Goal: Transaction & Acquisition: Download file/media

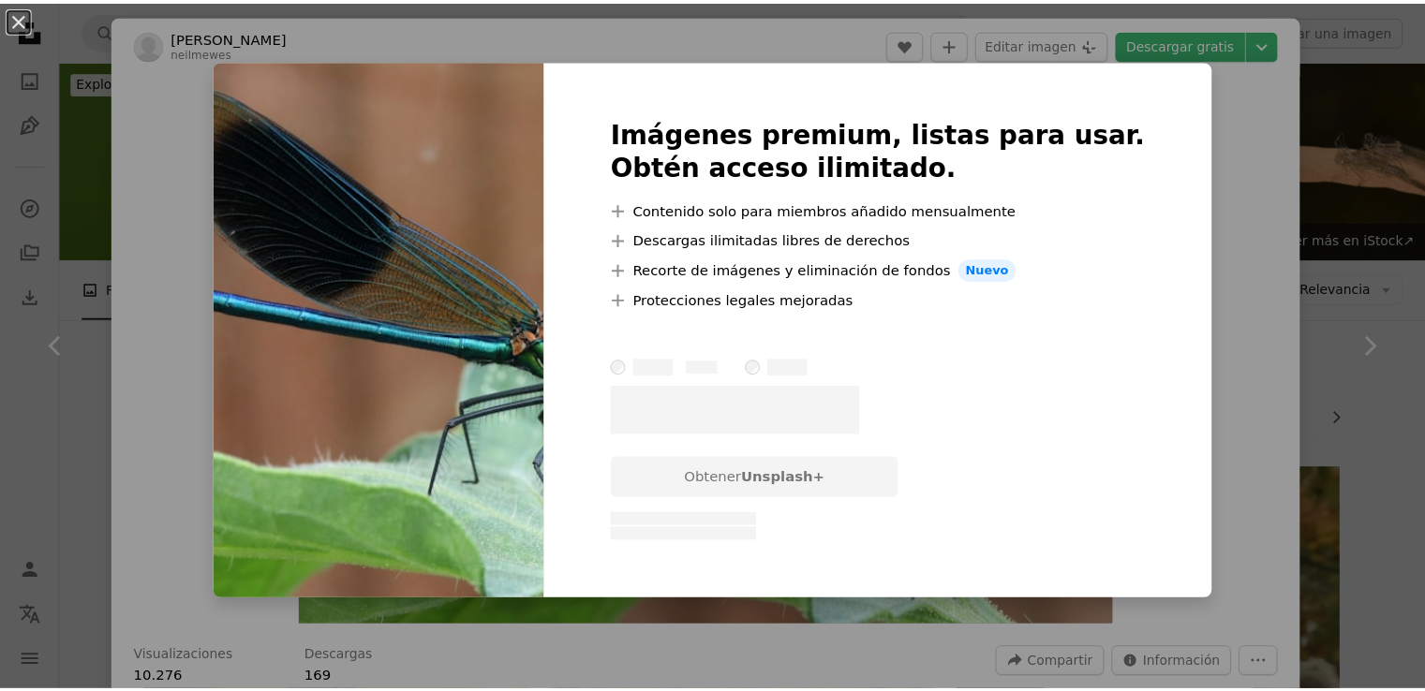
scroll to position [1593, 0]
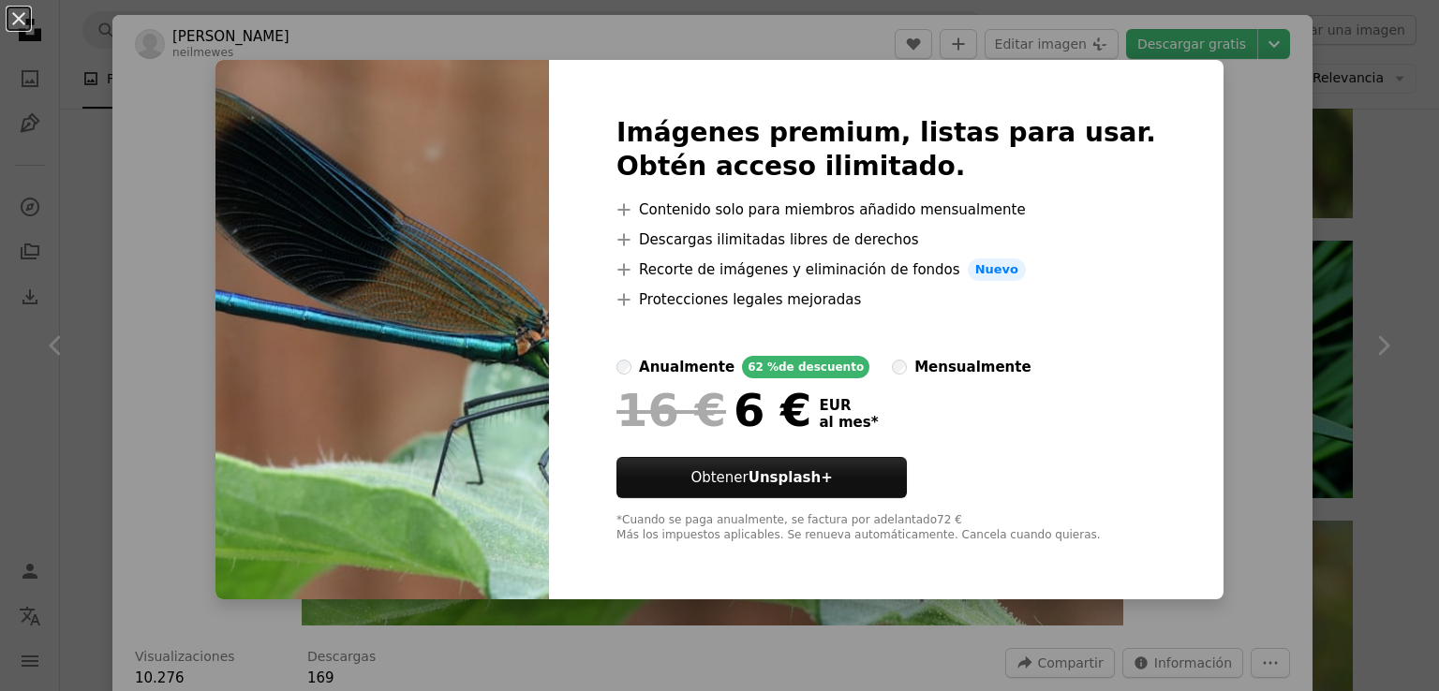
click at [1283, 164] on div "An X shape Imágenes premium, listas para usar. Obtén acceso ilimitado. A plus s…" at bounding box center [719, 345] width 1439 height 691
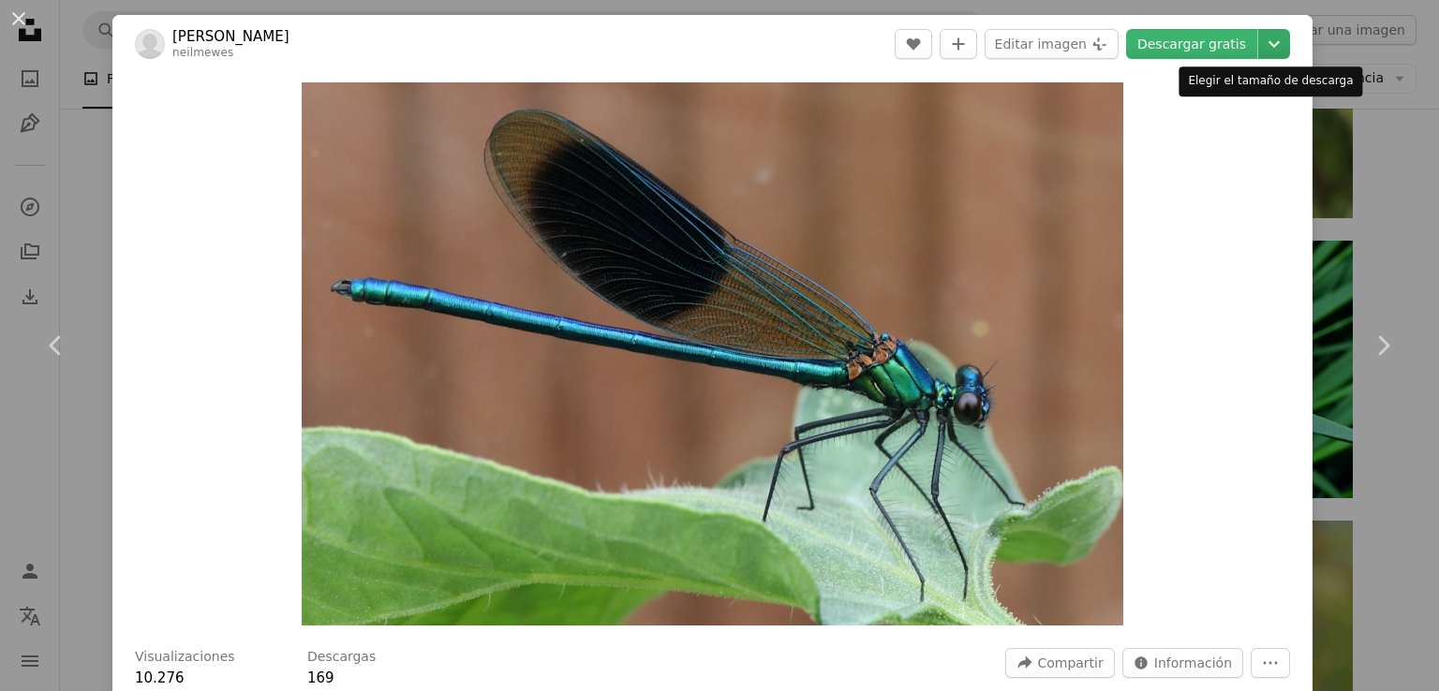
click at [1266, 43] on icon "Chevron down" at bounding box center [1274, 44] width 30 height 22
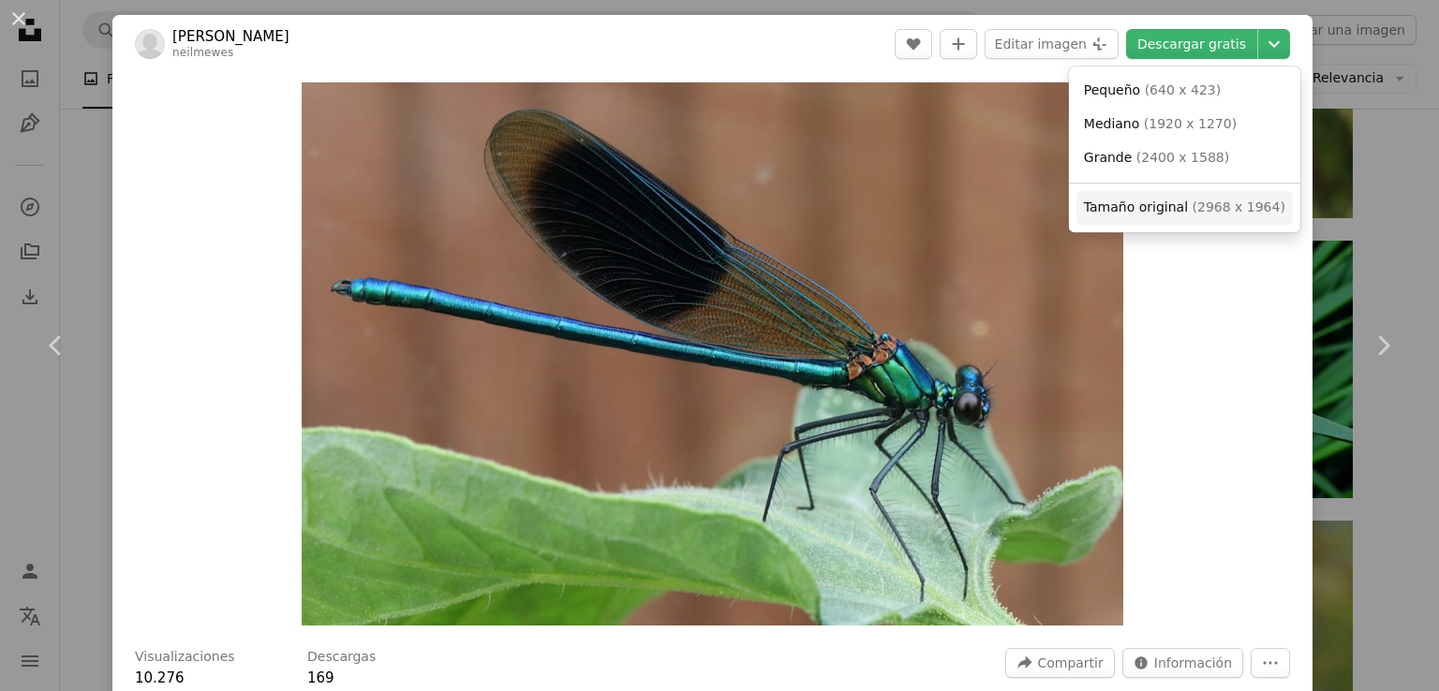
click at [1143, 212] on span "Tamaño original" at bounding box center [1136, 207] width 104 height 15
